Goal: Task Accomplishment & Management: Manage account settings

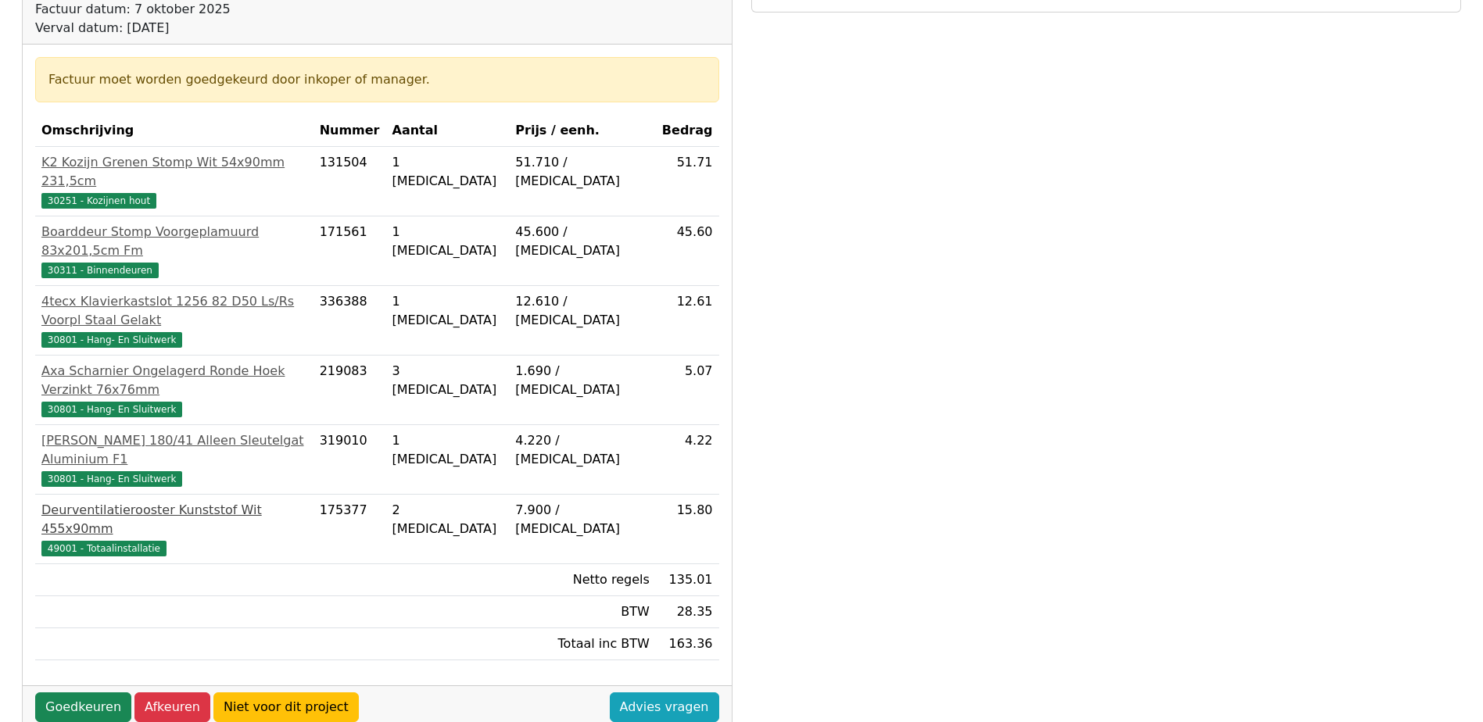
scroll to position [290, 0]
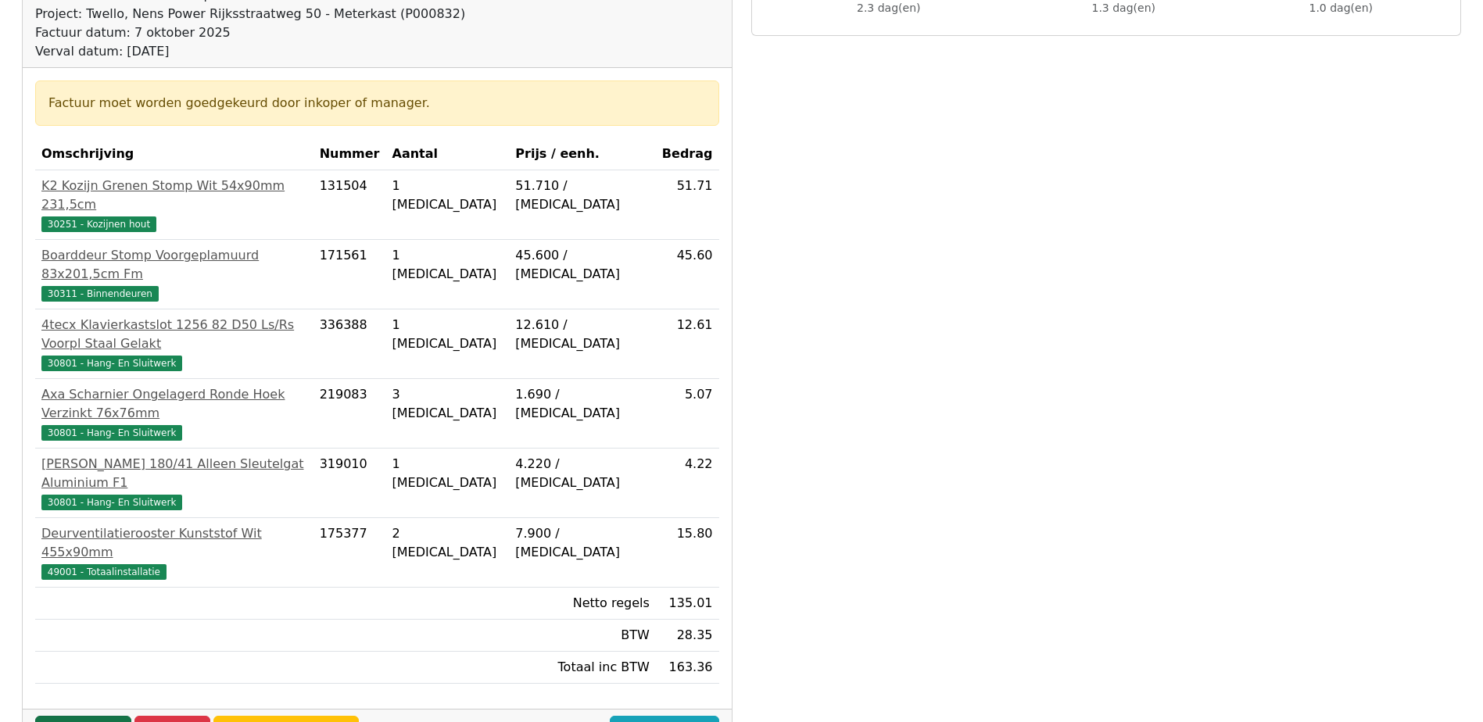
click at [90, 716] on link "Goedkeuren" at bounding box center [83, 731] width 96 height 30
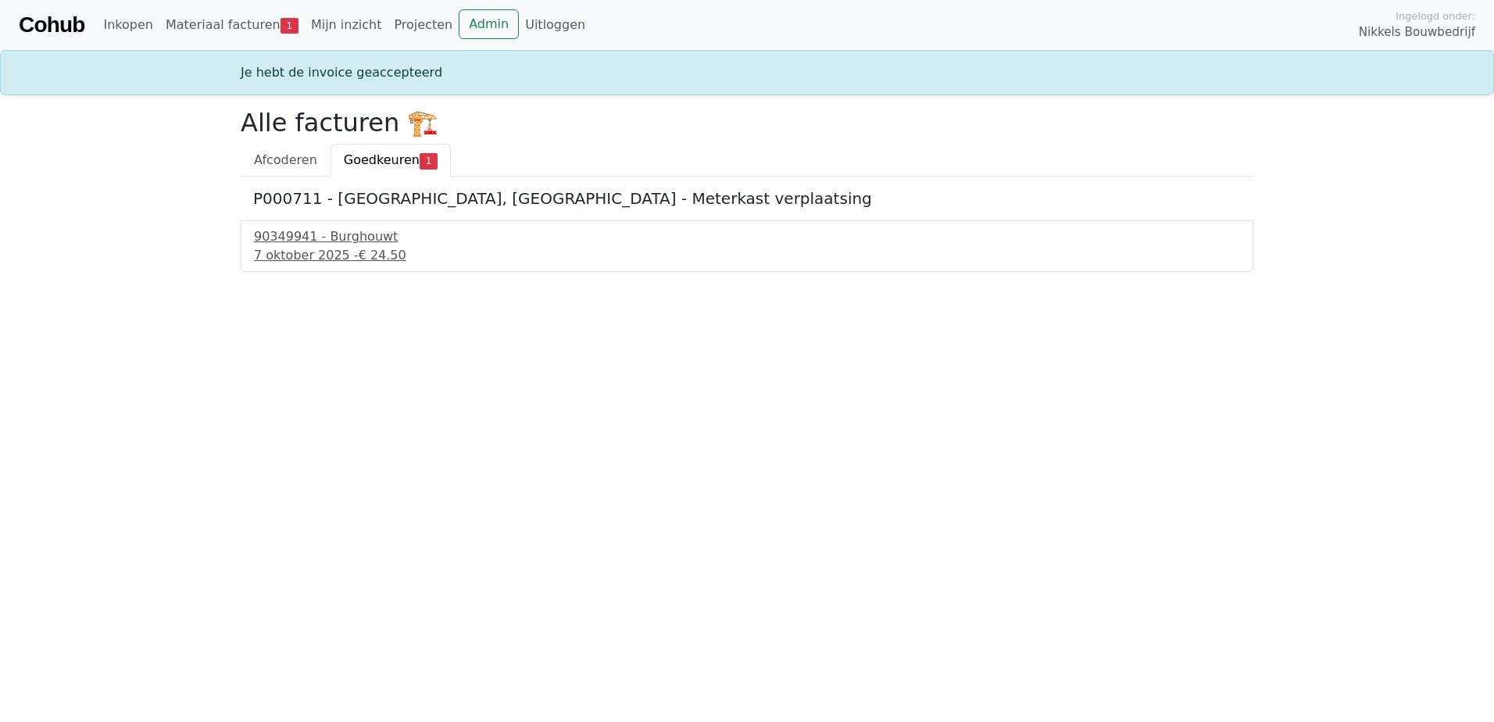
click at [513, 201] on h5 "P000711 - Twello, Arqa Oude Rijksstraatweg 52 - Meterkast verplaatsing" at bounding box center [747, 198] width 988 height 19
click at [343, 259] on div "7 oktober 2025 - € 24.50" at bounding box center [747, 255] width 986 height 19
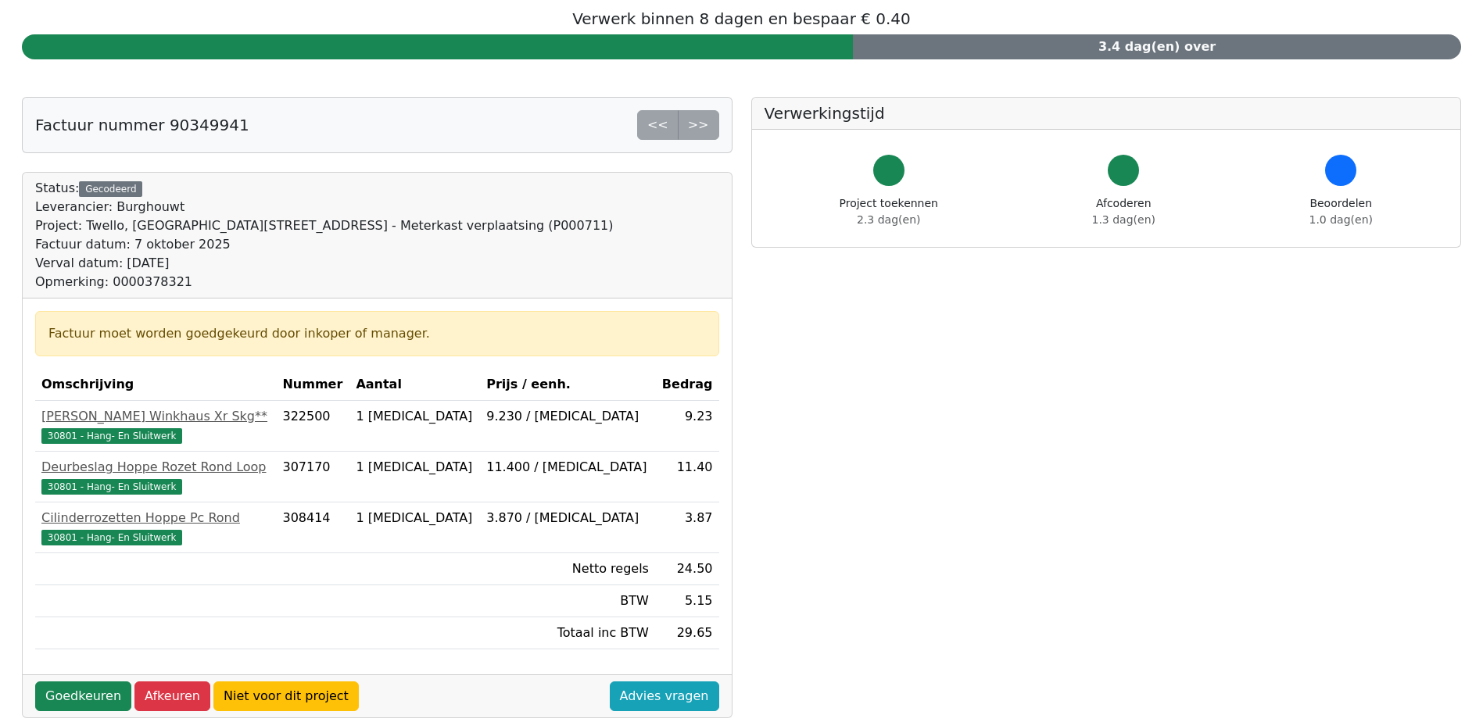
scroll to position [156, 0]
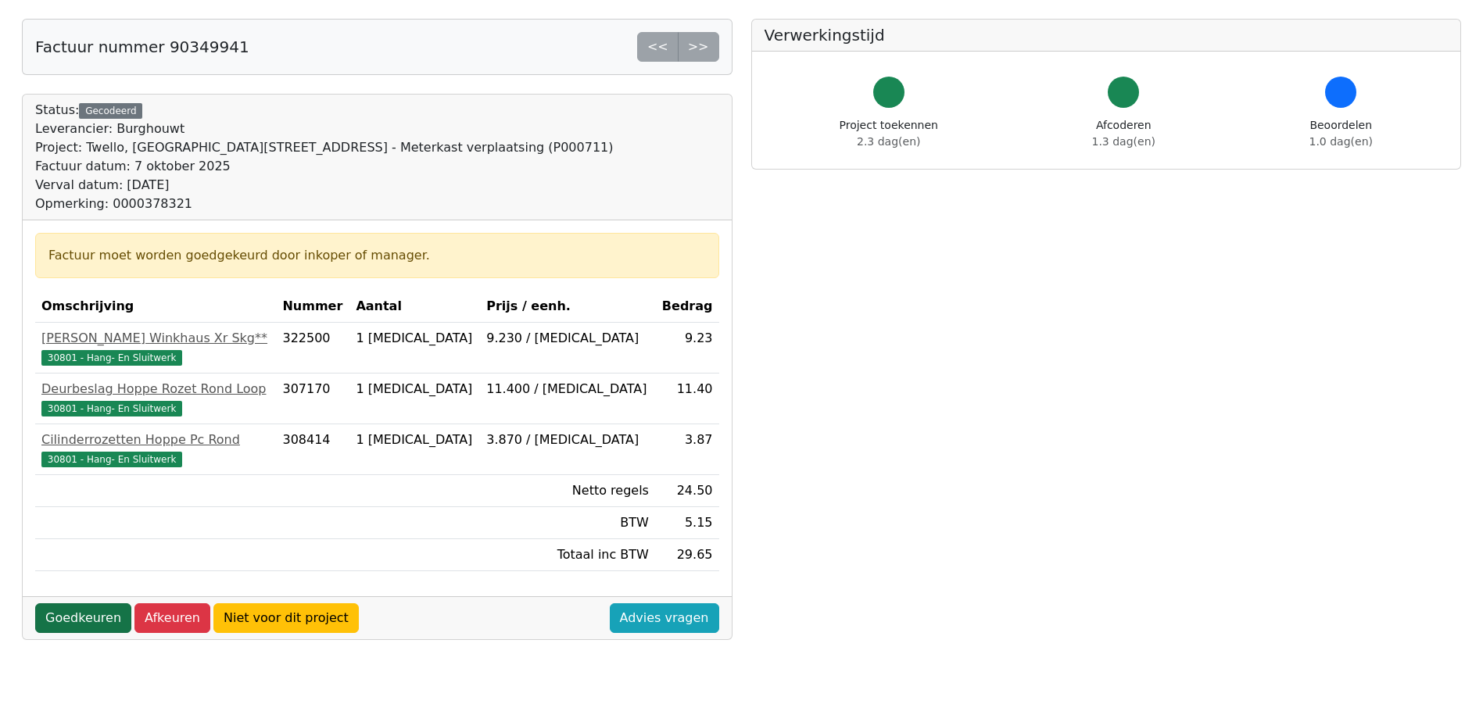
click at [69, 623] on link "Goedkeuren" at bounding box center [83, 618] width 96 height 30
